Goal: Task Accomplishment & Management: Manage account settings

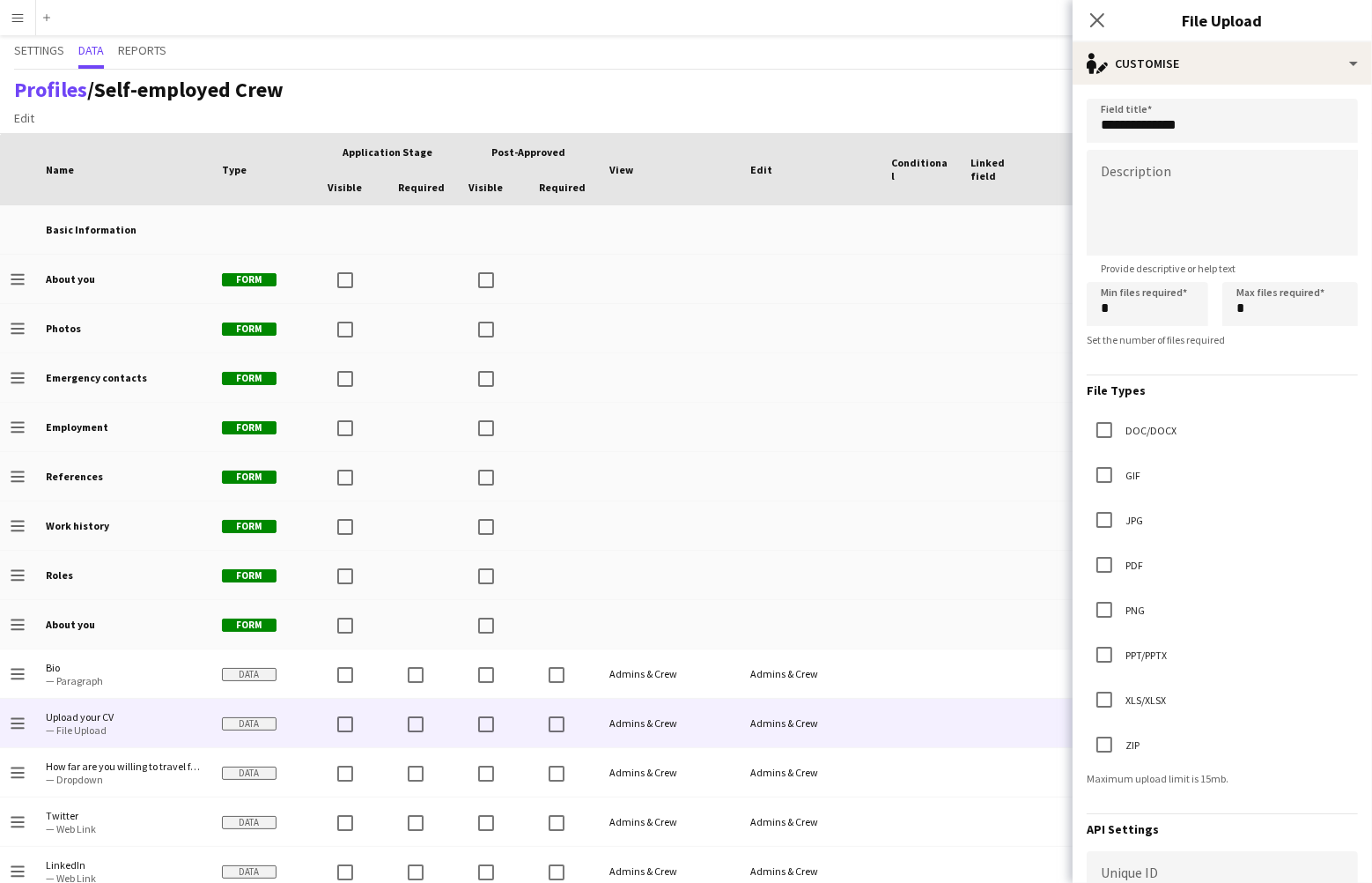
scroll to position [229, 0]
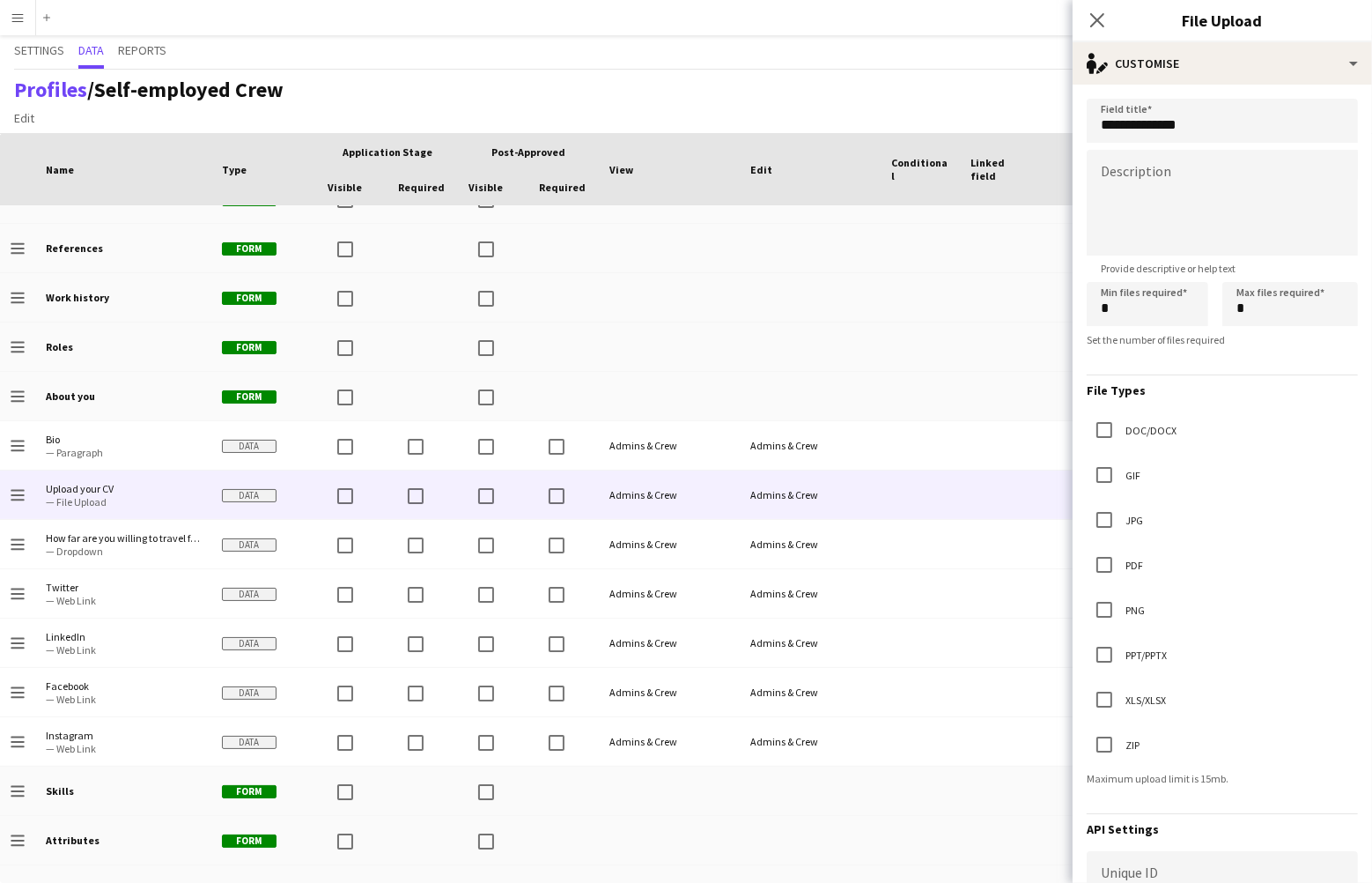
click at [22, 13] on app-icon "Menu" at bounding box center [18, 18] width 14 height 14
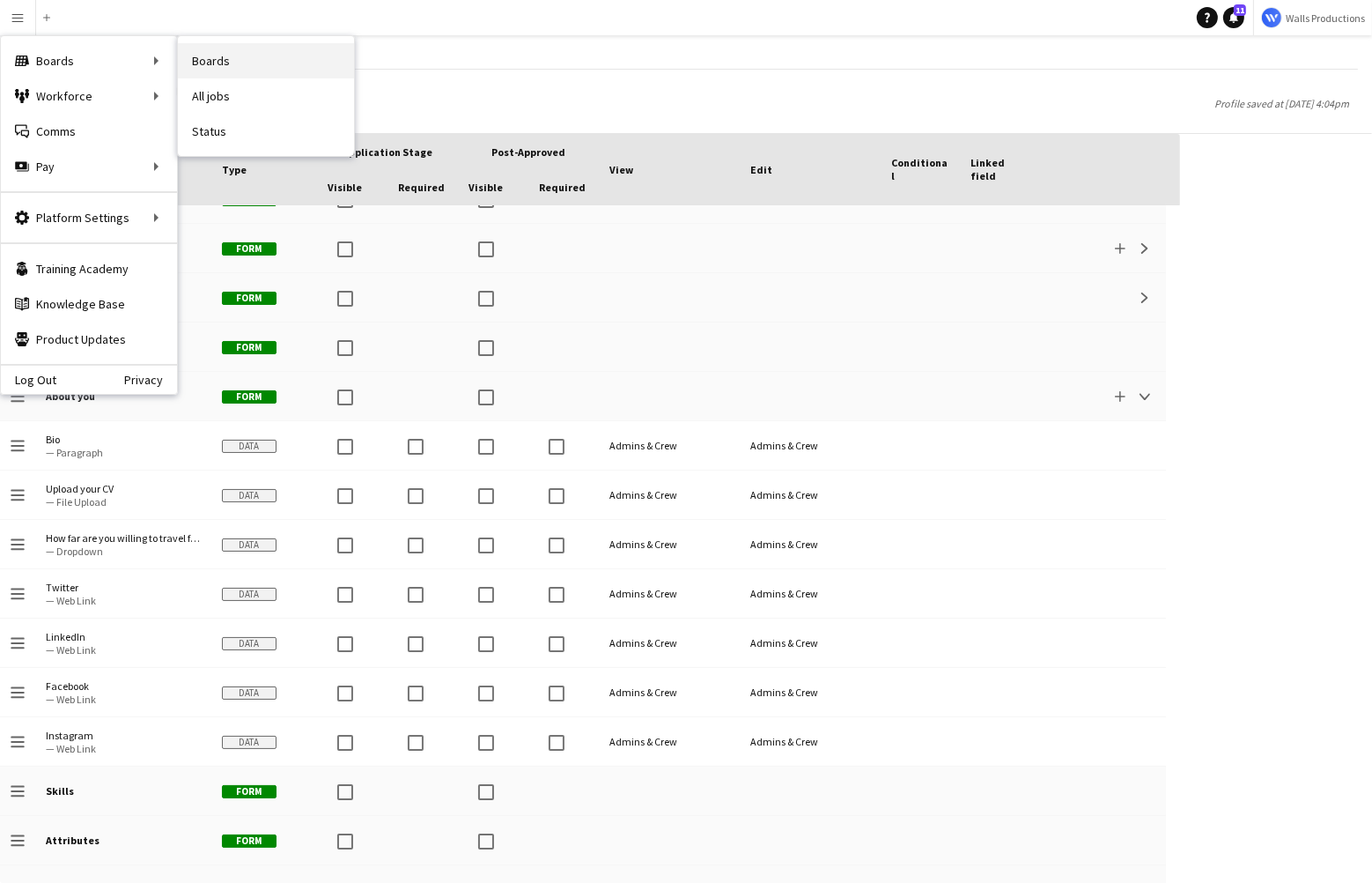
click at [229, 60] on link "Boards" at bounding box center [266, 61] width 177 height 35
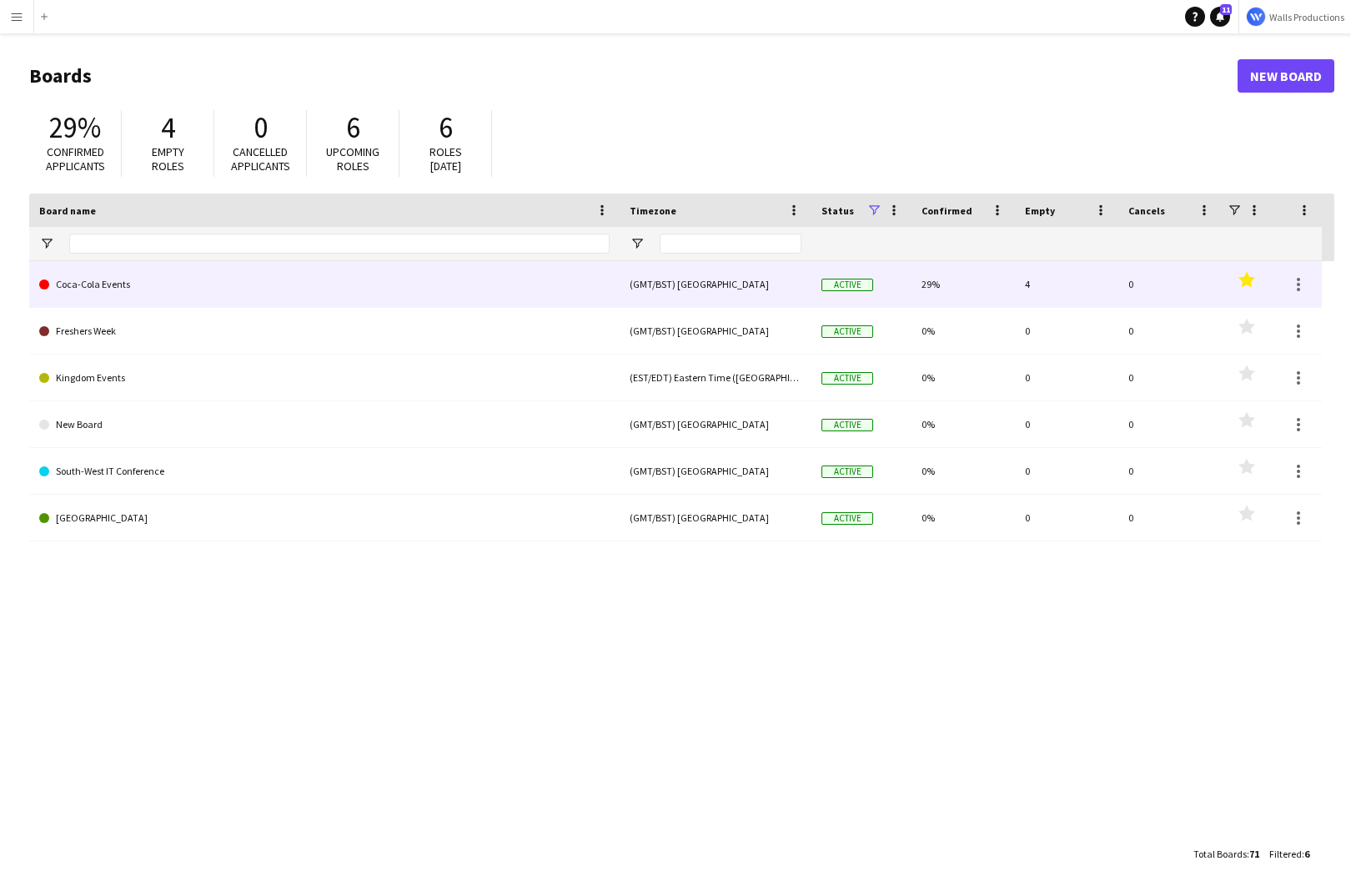
click at [85, 292] on link "Coca-Cola Events" at bounding box center [324, 284] width 570 height 46
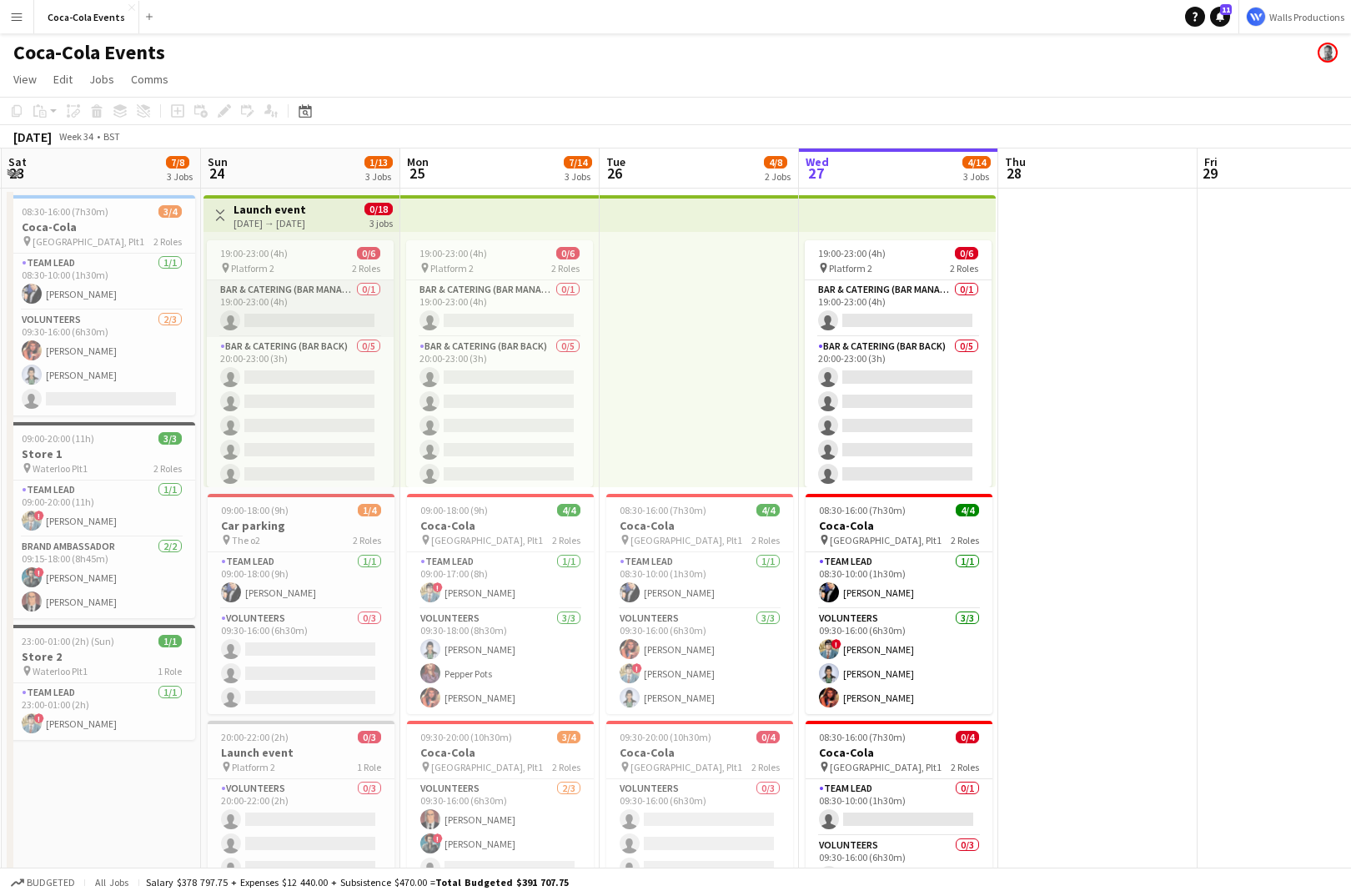
scroll to position [0, 370]
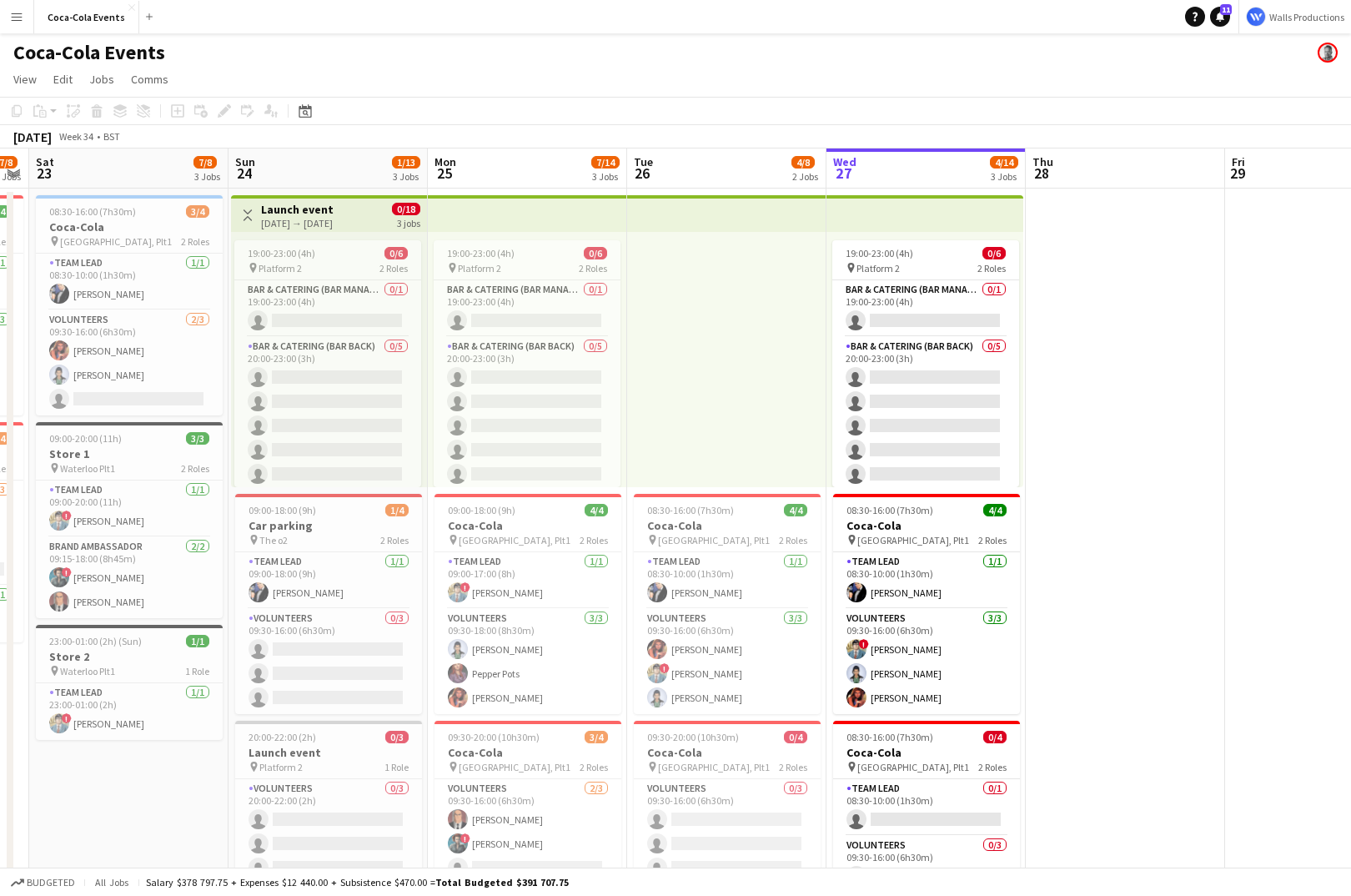
click at [852, 494] on div "08:30-16:00 (7h30m) 4/4 Coca-Cola pin [GEOGRAPHIC_DATA], Plt1 2 Roles Team Lead…" at bounding box center [926, 604] width 187 height 220
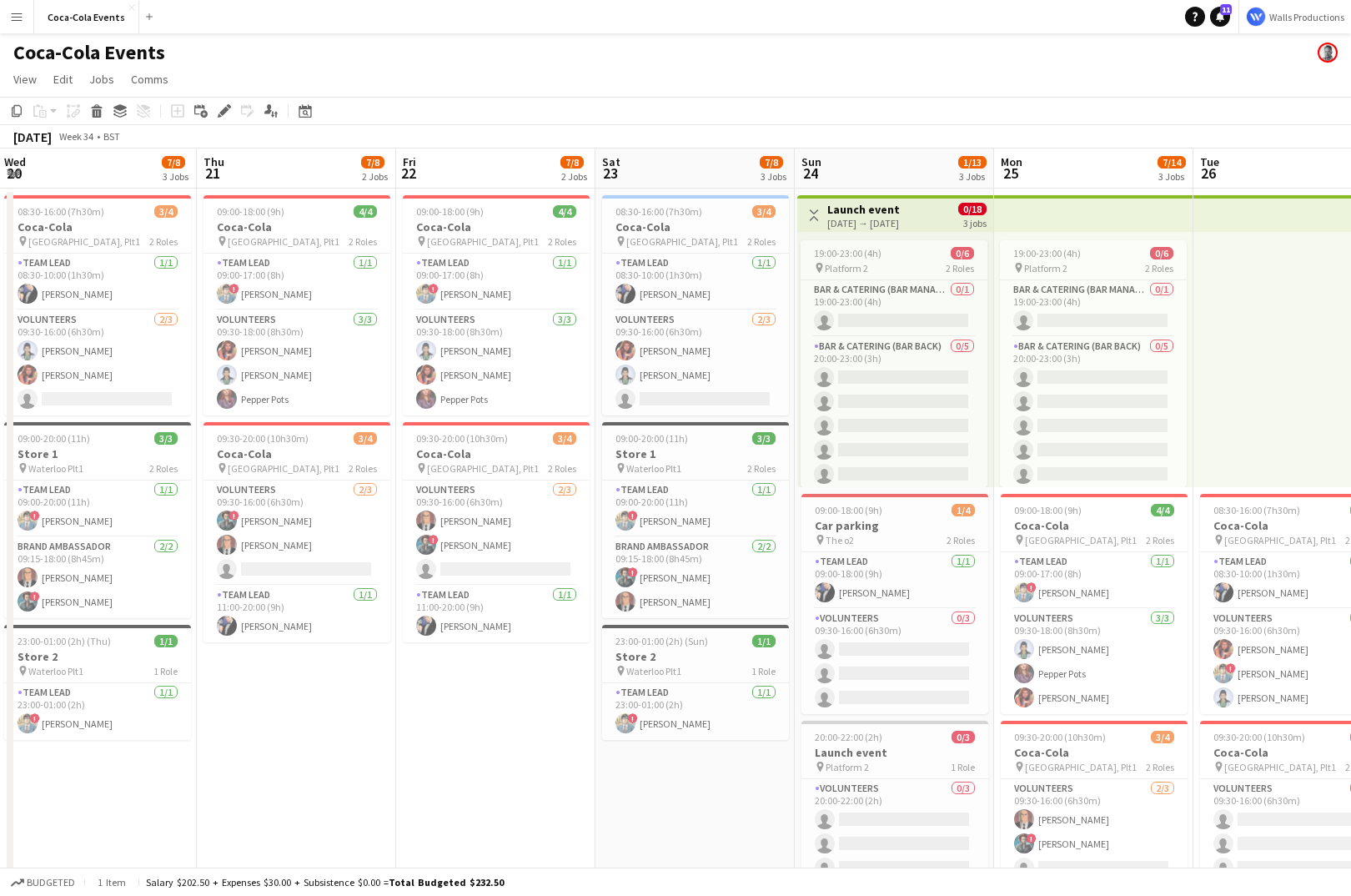
scroll to position [0, 590]
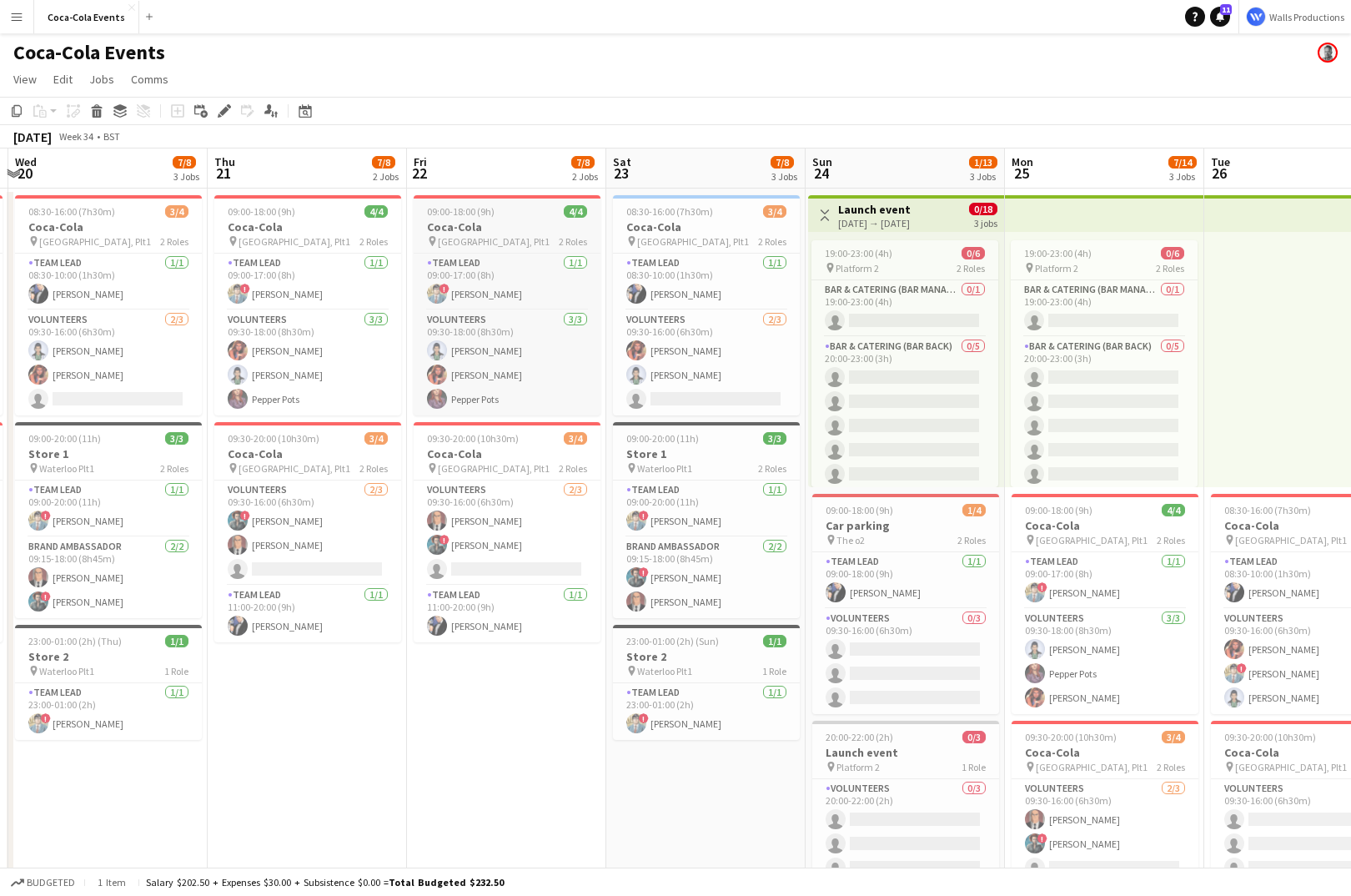
click at [489, 214] on span "09:00-18:00 (9h)" at bounding box center [461, 211] width 68 height 12
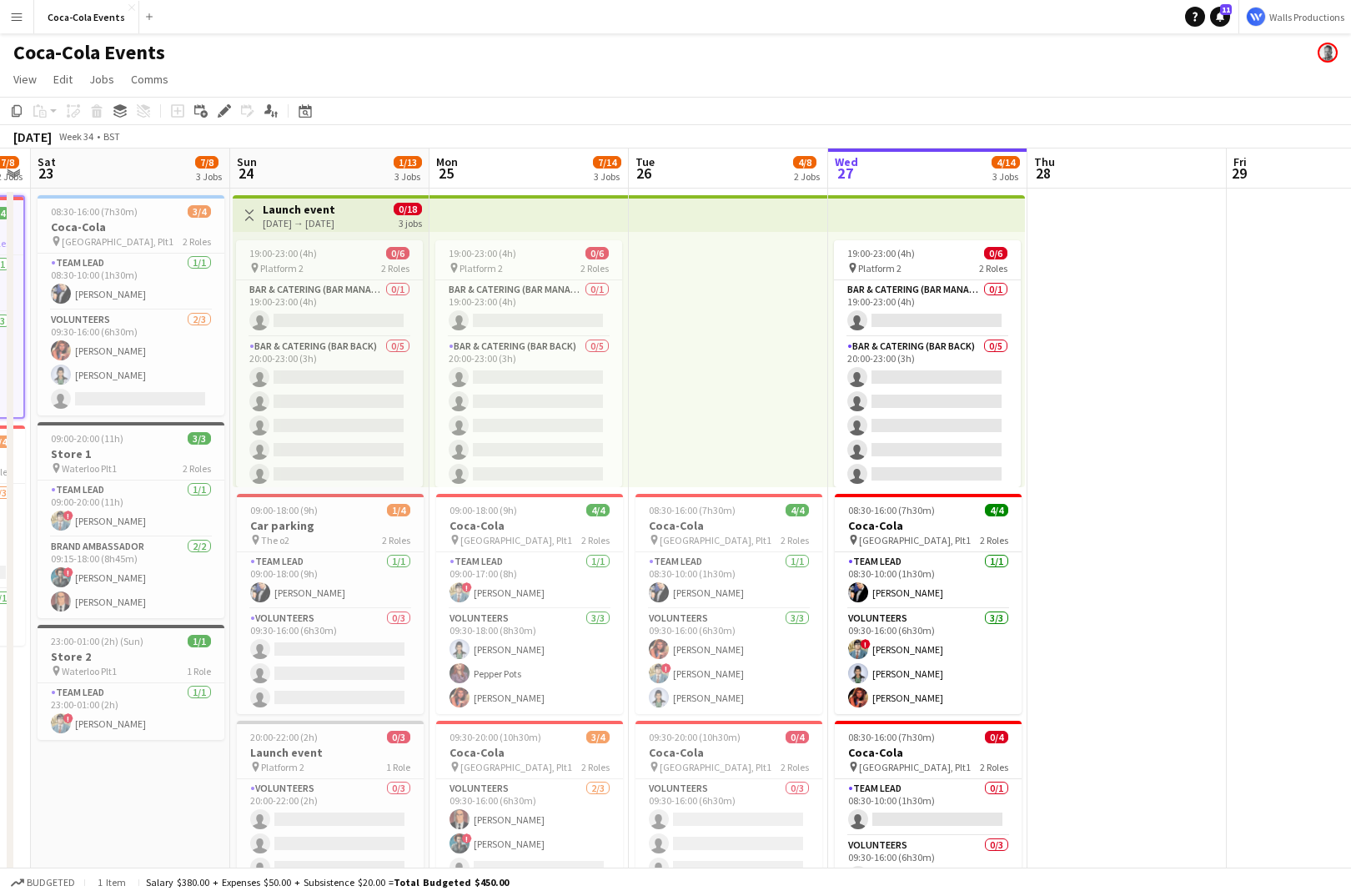
scroll to position [0, 552]
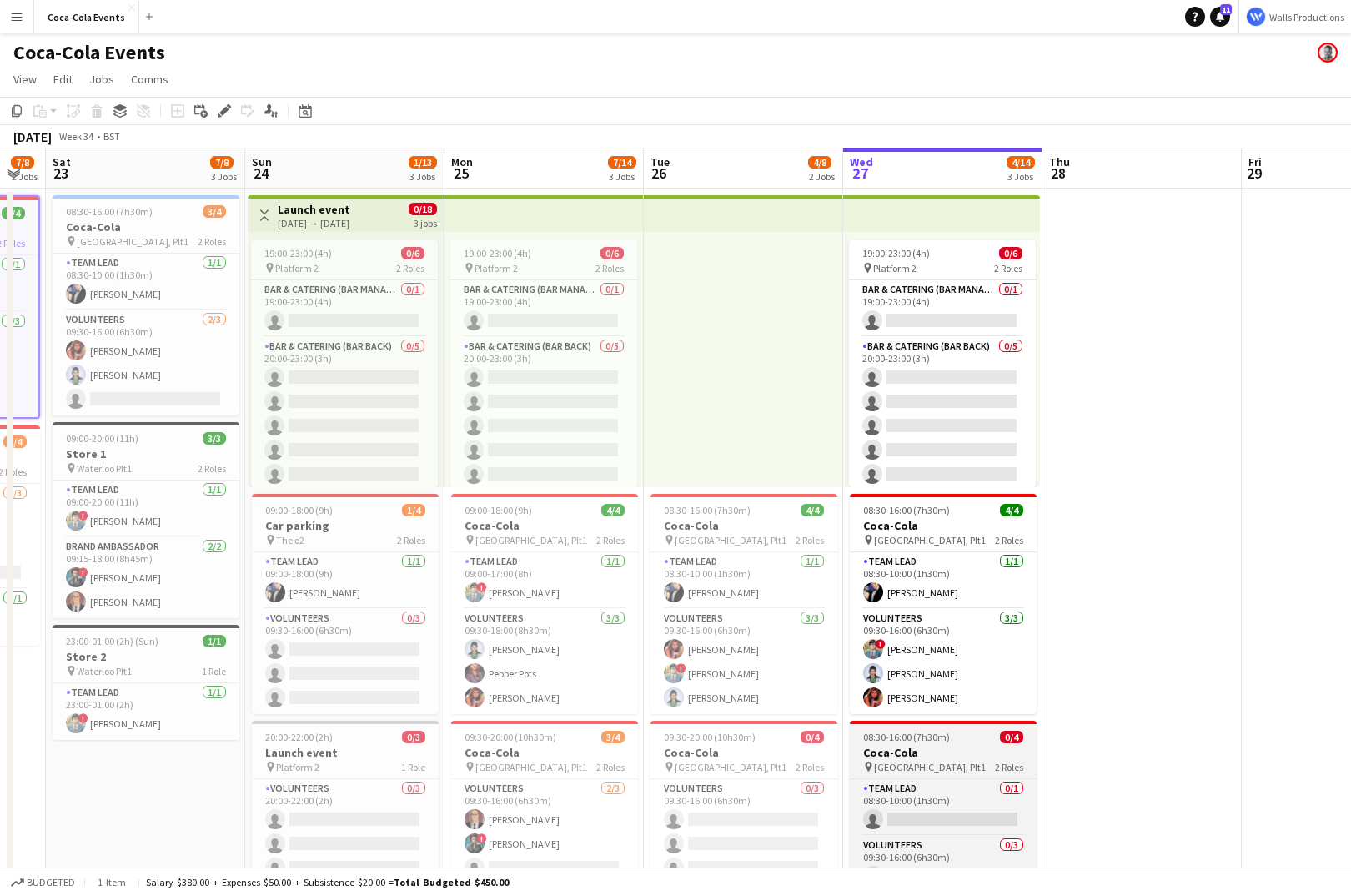
click at [921, 747] on h3 "Coca-Cola" at bounding box center [942, 752] width 187 height 15
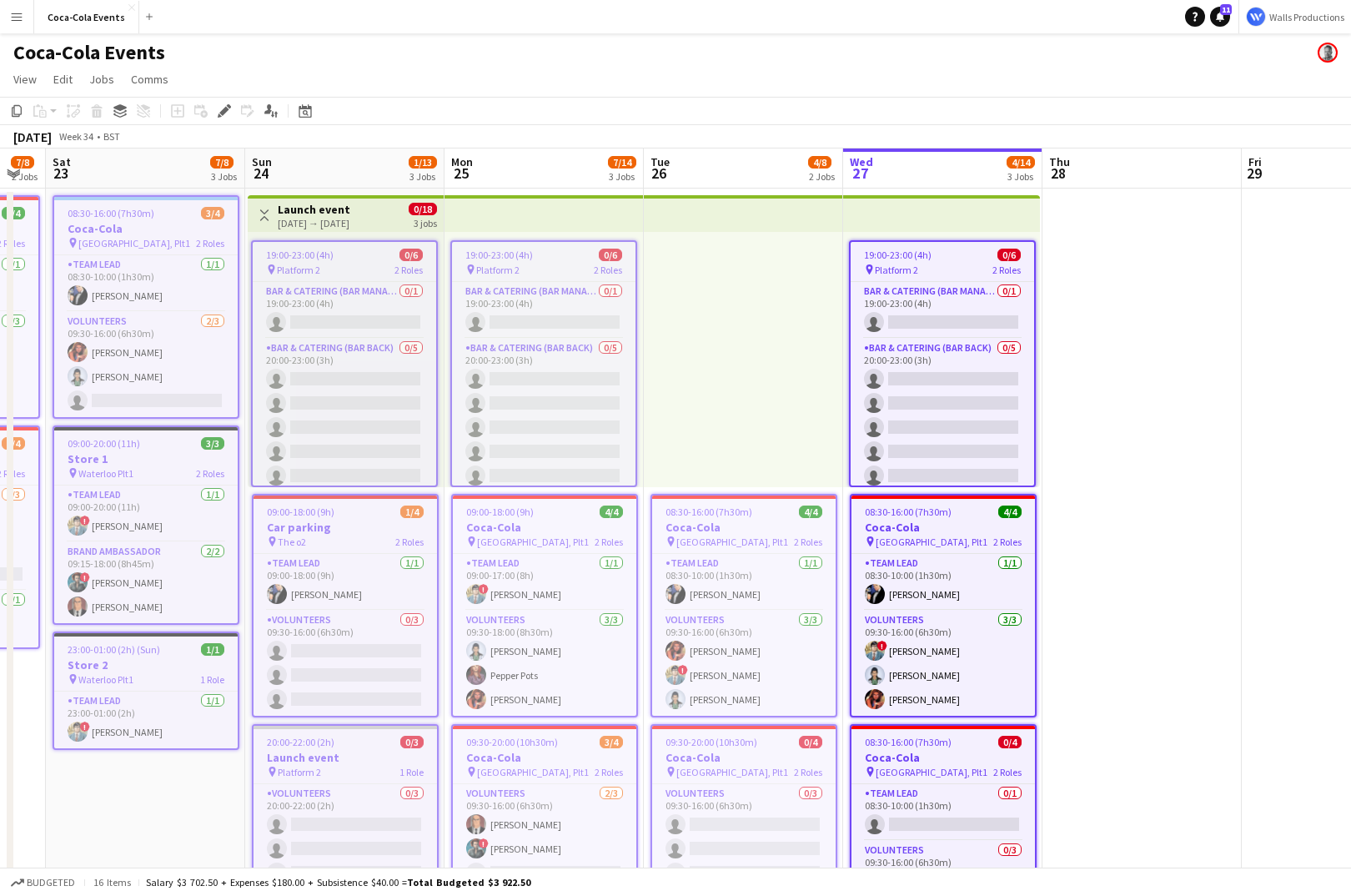
click at [747, 217] on app-top-bar at bounding box center [743, 214] width 200 height 37
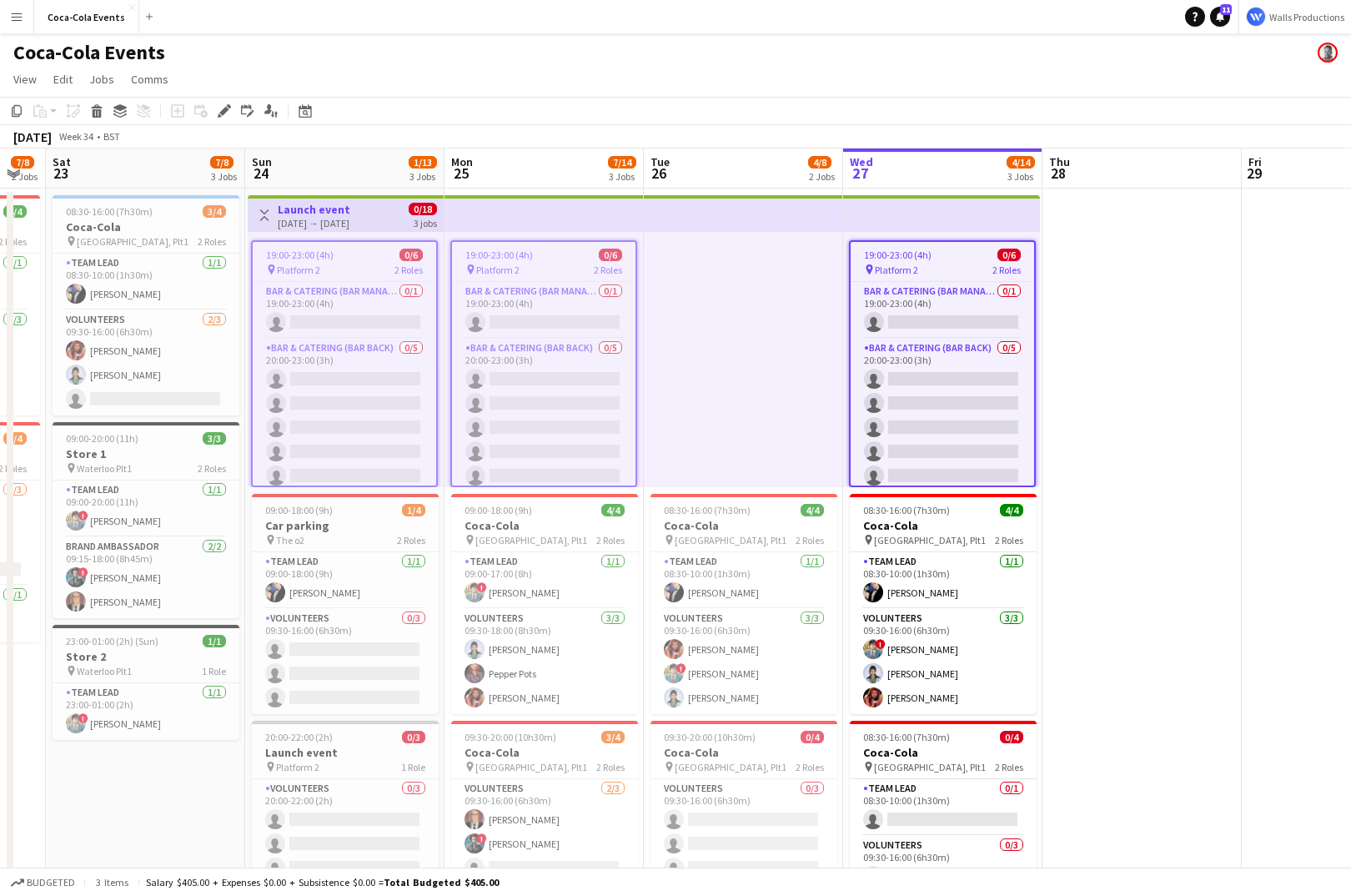
click at [923, 547] on app-job-card "08:30-16:00 (7h30m) 4/4 Coca-Cola pin [GEOGRAPHIC_DATA], Plt1 2 Roles Team Lead…" at bounding box center [942, 604] width 187 height 220
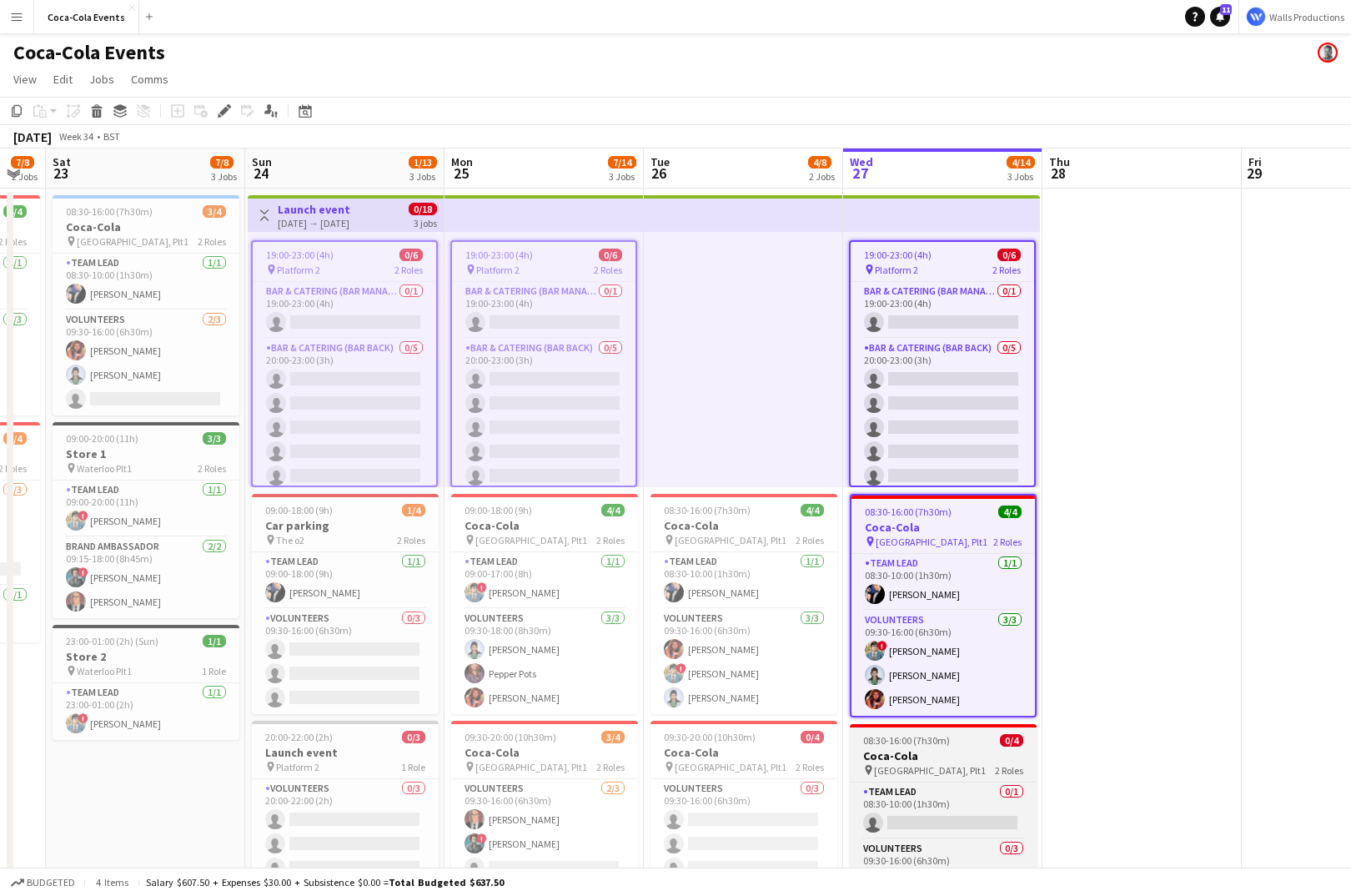
click at [920, 748] on h3 "Coca-Cola" at bounding box center [942, 756] width 187 height 15
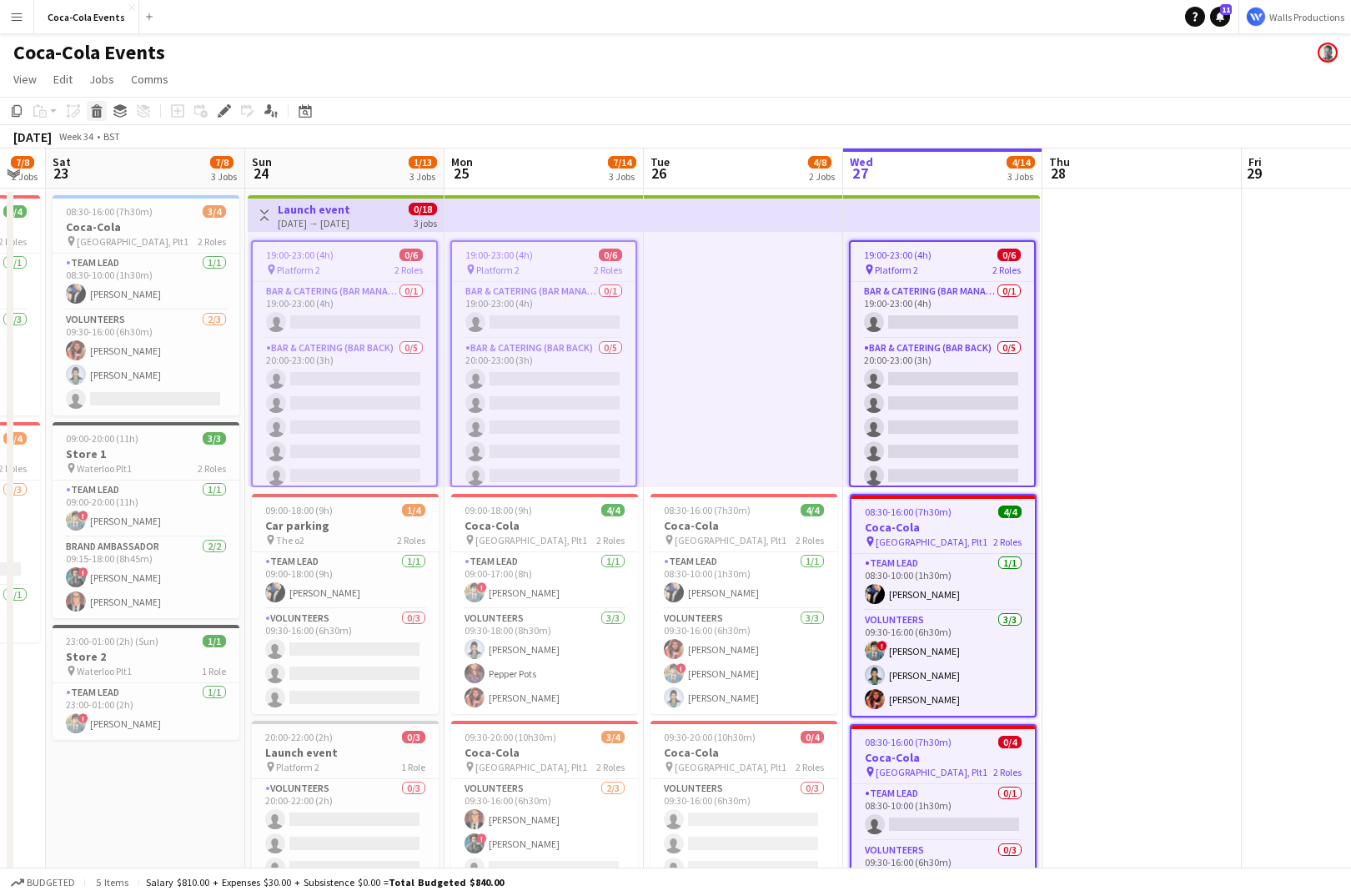
click at [96, 110] on icon at bounding box center [97, 113] width 9 height 8
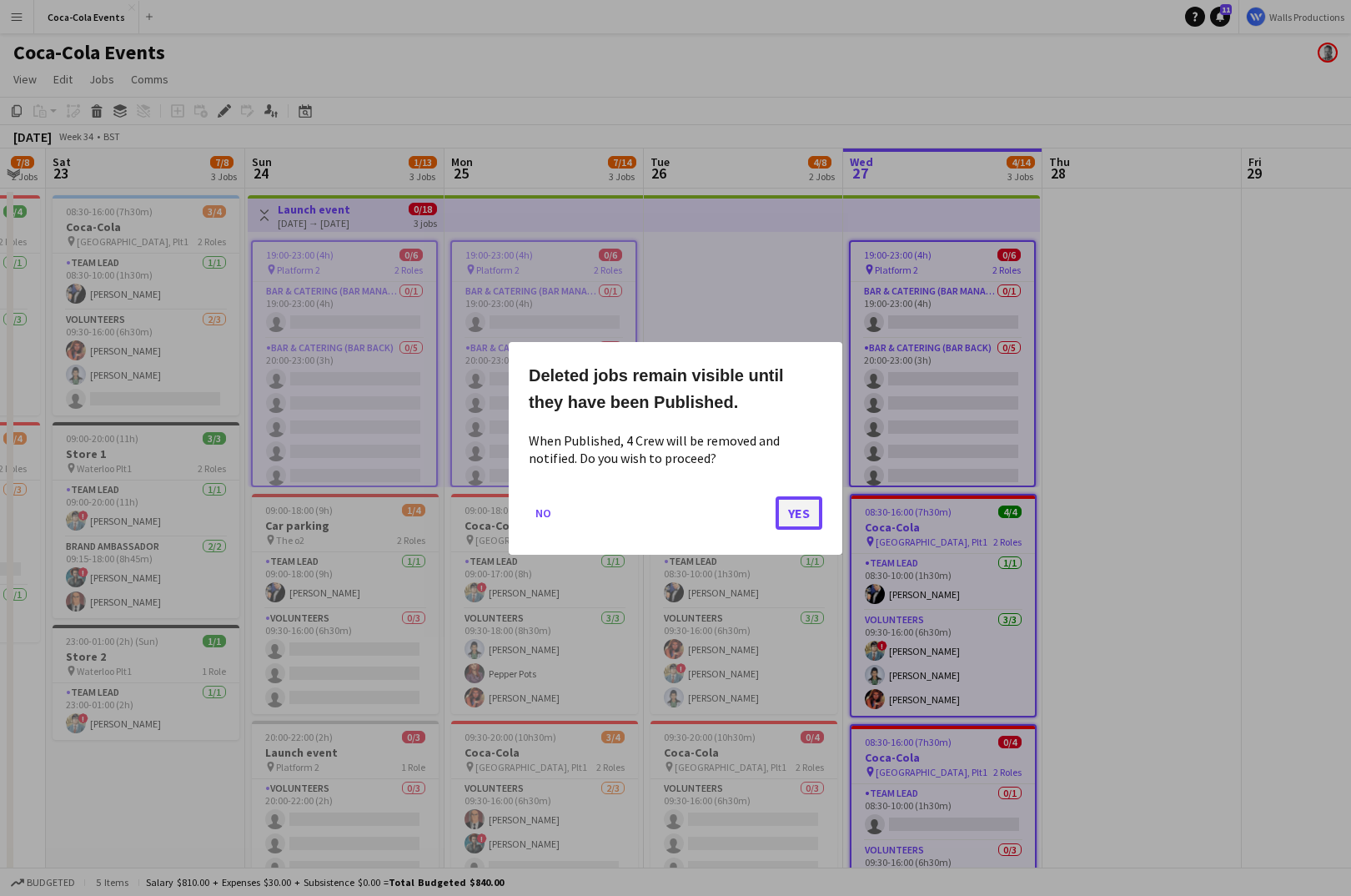
click at [810, 511] on button "Yes" at bounding box center [799, 512] width 46 height 33
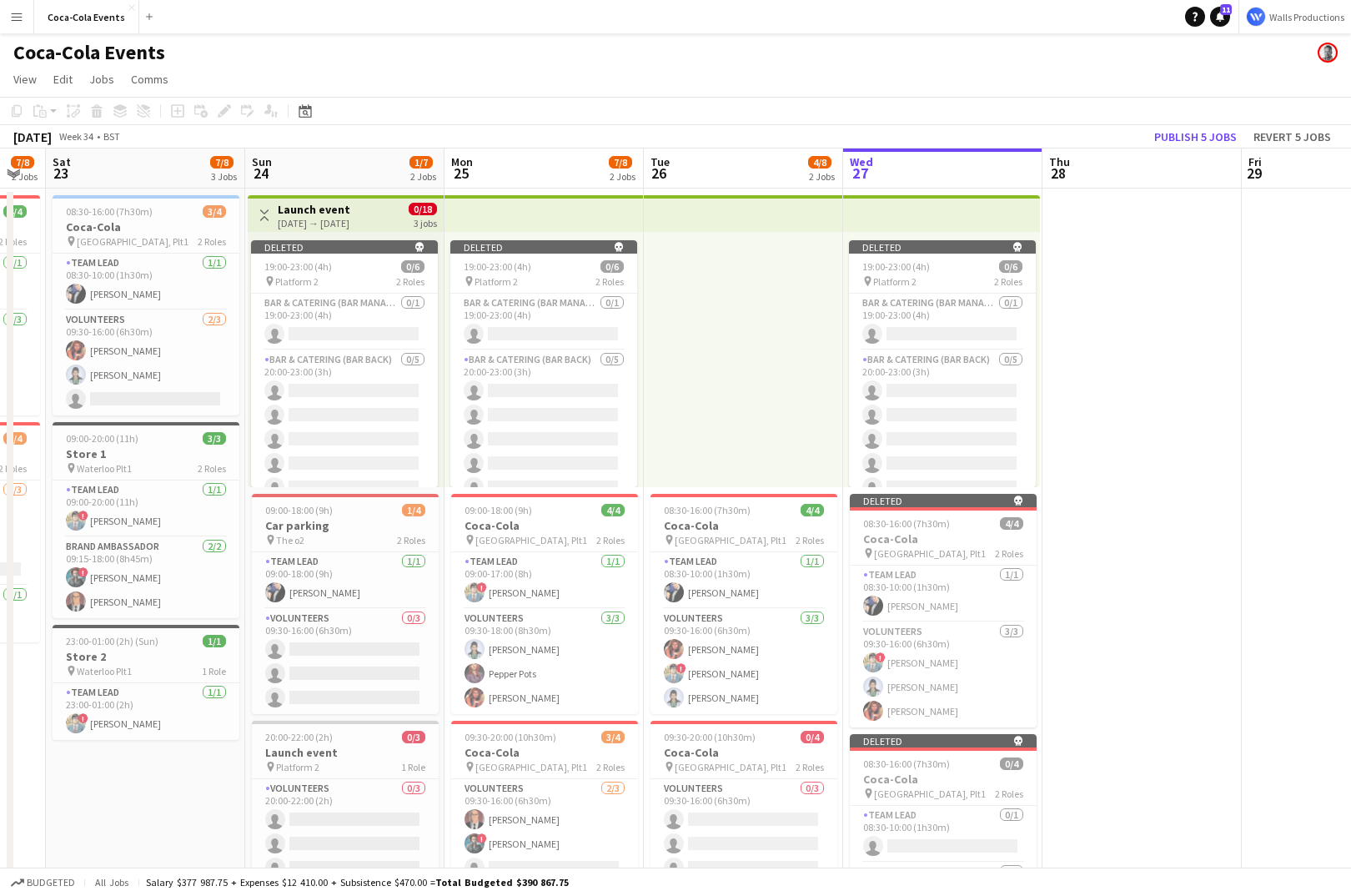
click at [968, 190] on app-date-cell "Deleted skull 19:00-23:00 (4h) 0/6 pin Platform 2 2 Roles Bar & Catering (Bar M…" at bounding box center [942, 582] width 200 height 788
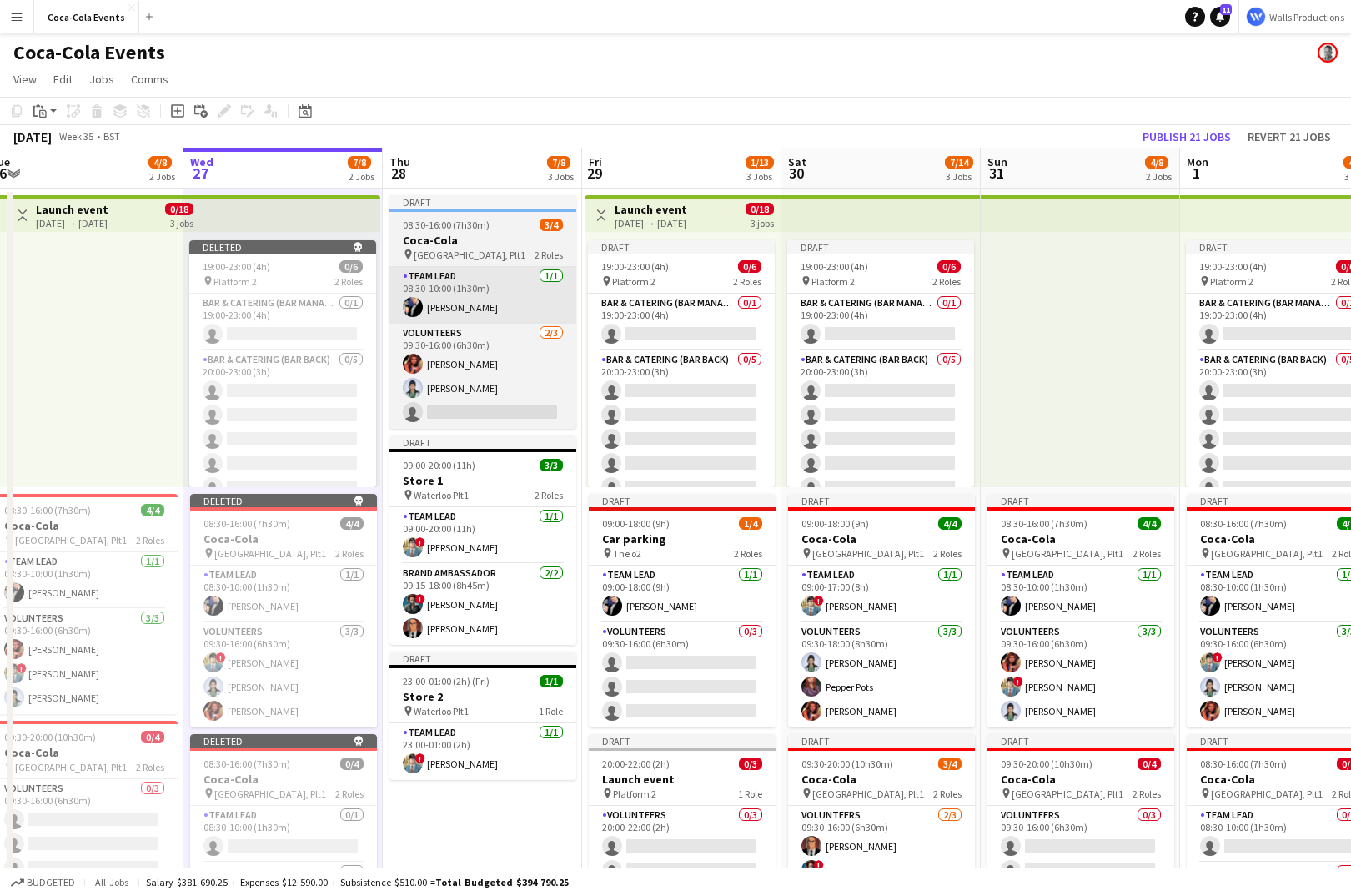
scroll to position [0, 562]
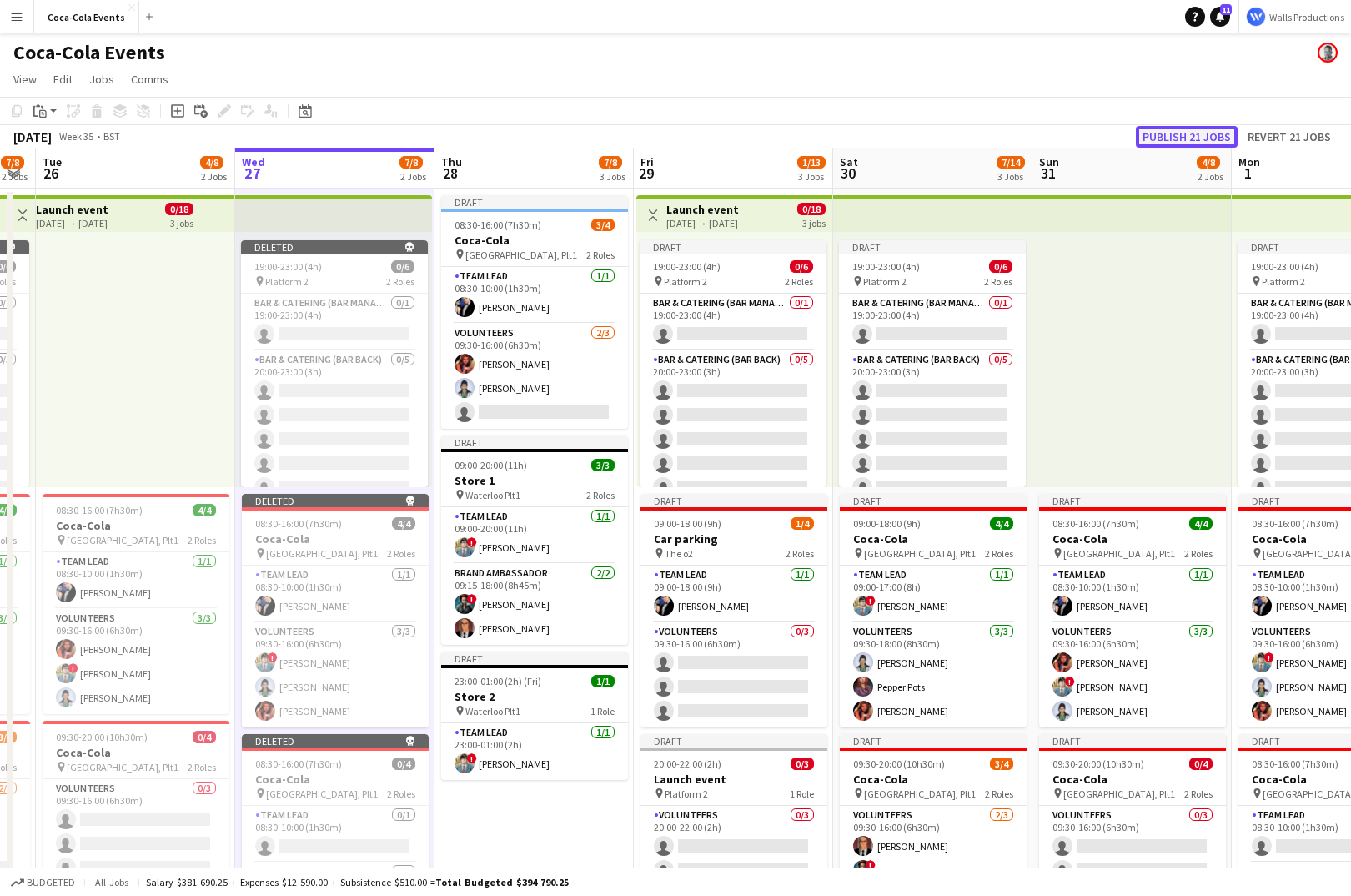
click at [1180, 129] on button "Publish 21 jobs" at bounding box center [1187, 136] width 102 height 21
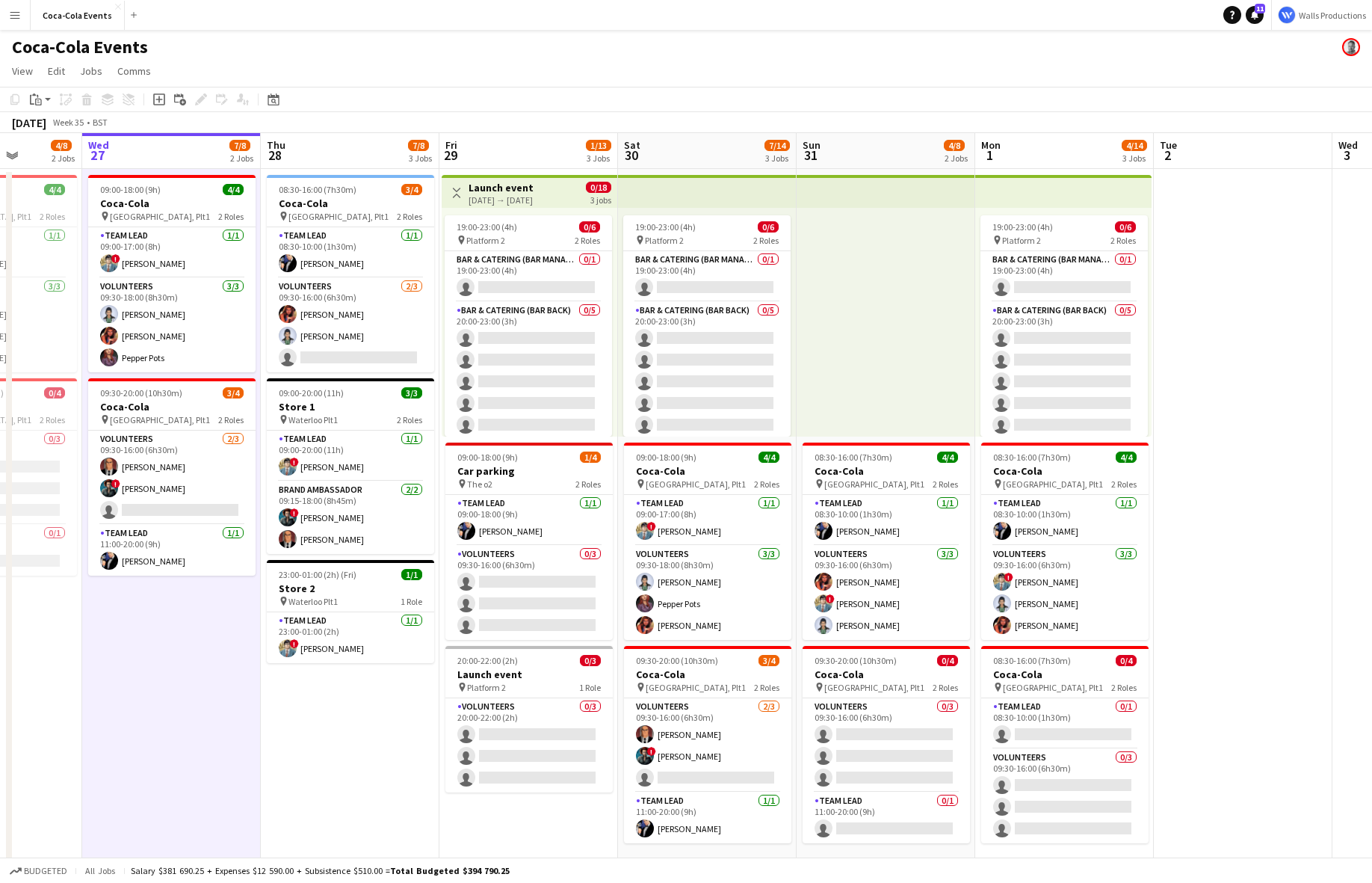
scroll to position [0, 453]
